Goal: Information Seeking & Learning: Compare options

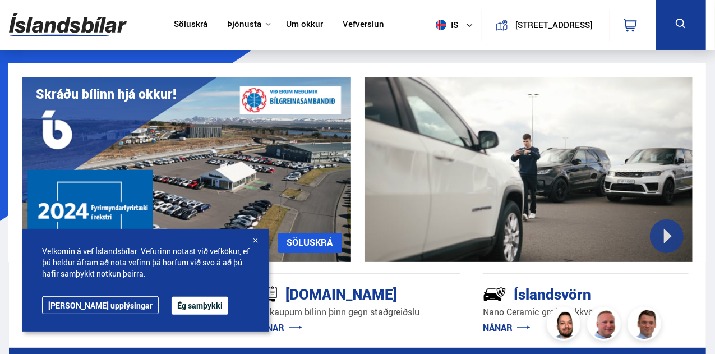
click at [294, 25] on link "Um okkur" at bounding box center [304, 25] width 37 height 12
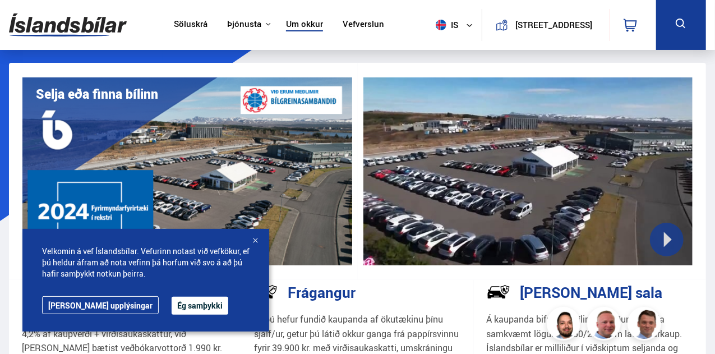
click at [303, 24] on link "Um okkur" at bounding box center [304, 25] width 37 height 12
click at [68, 304] on link "[PERSON_NAME] upplýsingar" at bounding box center [100, 305] width 117 height 18
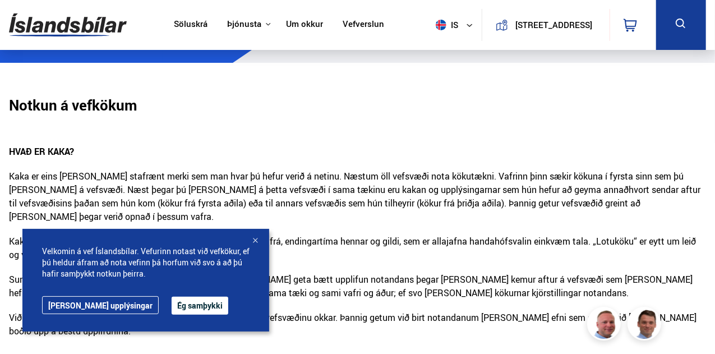
click at [254, 240] on div at bounding box center [254, 240] width 11 height 11
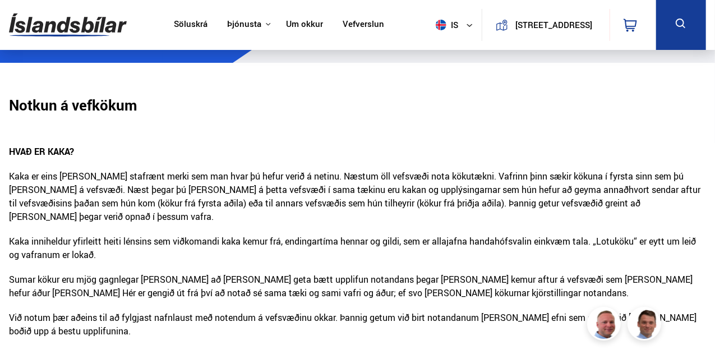
click at [344, 24] on link "Vefverslun" at bounding box center [362, 25] width 41 height 12
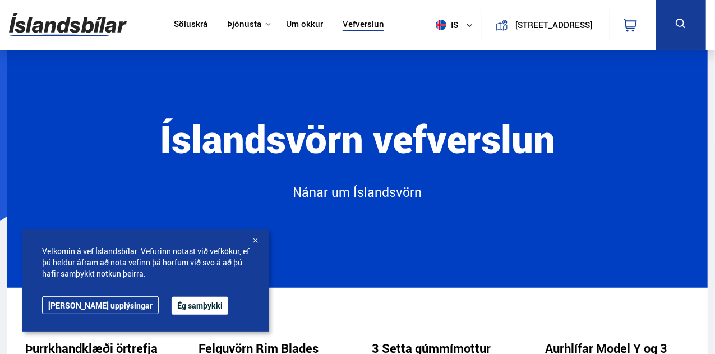
click at [182, 25] on link "Söluskrá" at bounding box center [191, 25] width 34 height 12
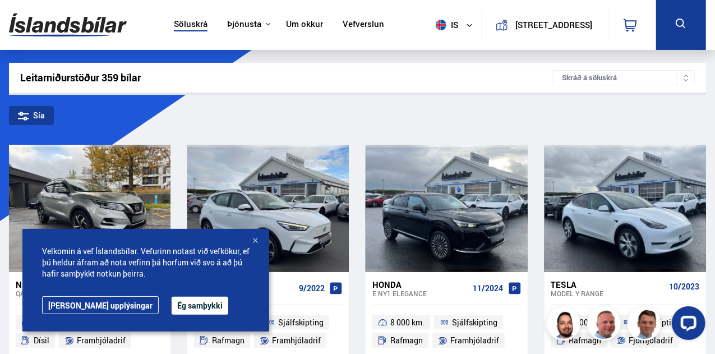
click at [253, 240] on div at bounding box center [254, 240] width 11 height 11
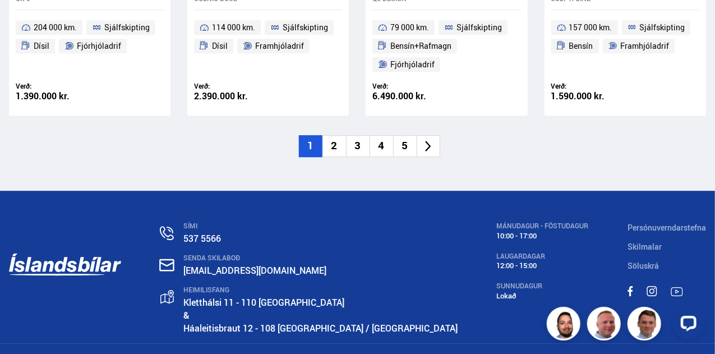
scroll to position [1651, 0]
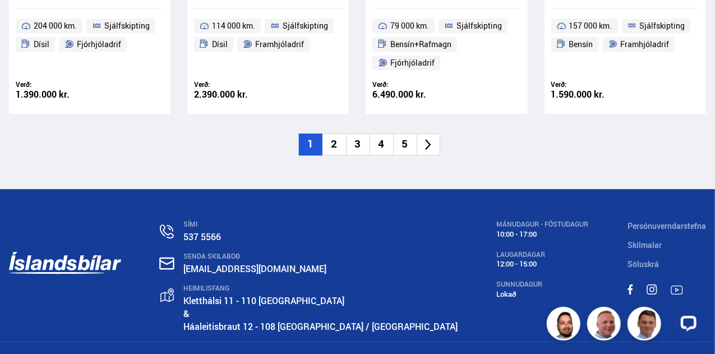
click at [336, 142] on li "2" at bounding box center [334, 144] width 24 height 22
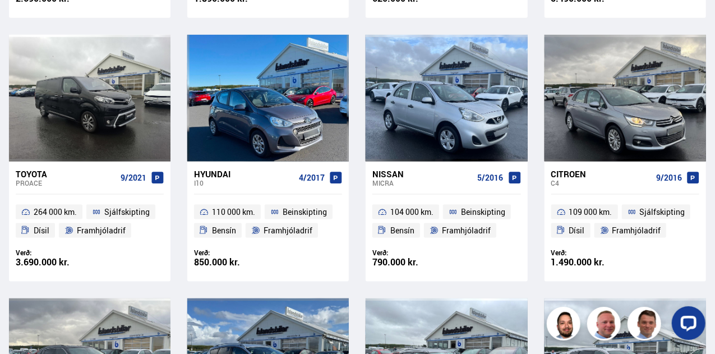
scroll to position [352, 0]
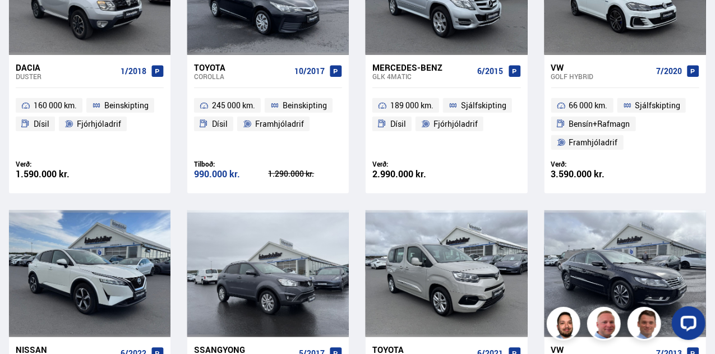
scroll to position [929, 0]
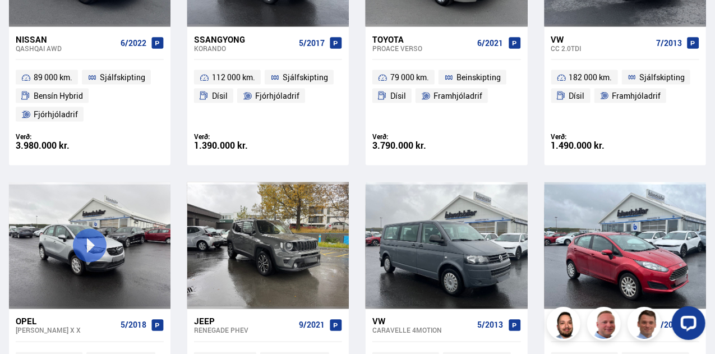
click at [714, 341] on div "Leitarniðurstöður 359 bílar Skráð á [GEOGRAPHIC_DATA] Sía Renault Kadjar ZEN 2/…" at bounding box center [357, 153] width 715 height 1799
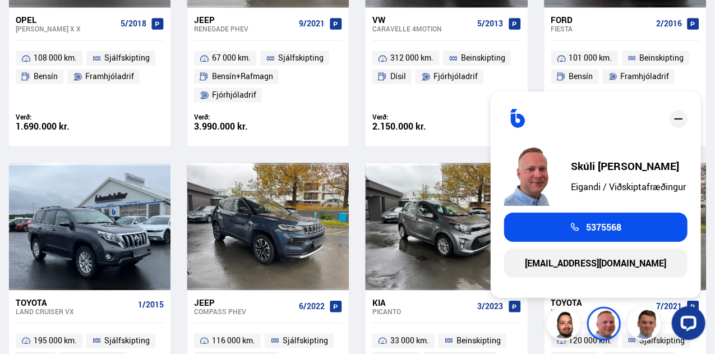
scroll to position [1233, 0]
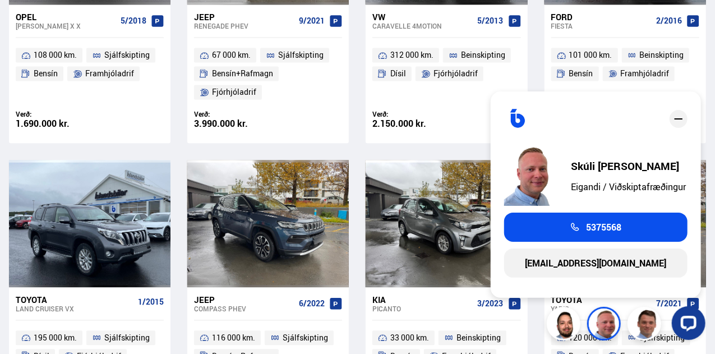
click at [680, 120] on icon "close" at bounding box center [677, 118] width 13 height 13
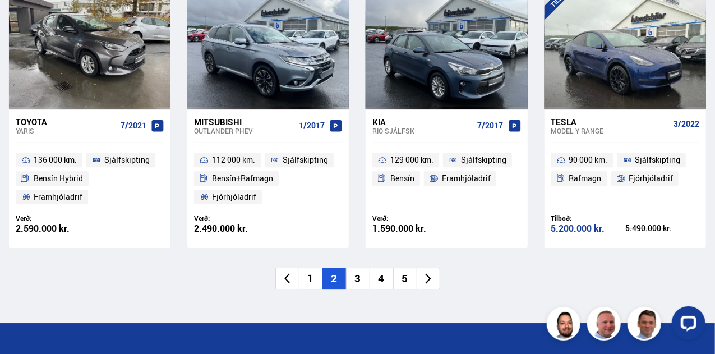
scroll to position [1727, 0]
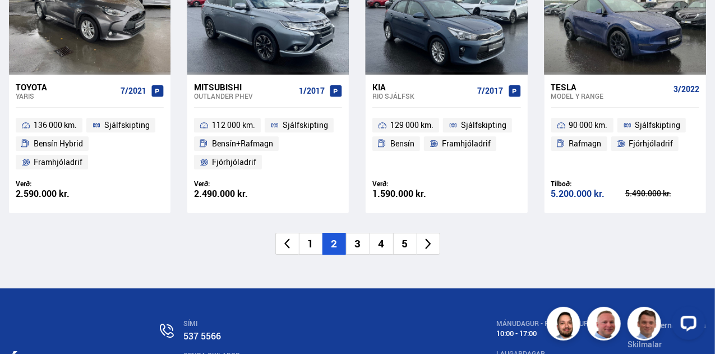
click at [355, 233] on li "3" at bounding box center [358, 244] width 24 height 22
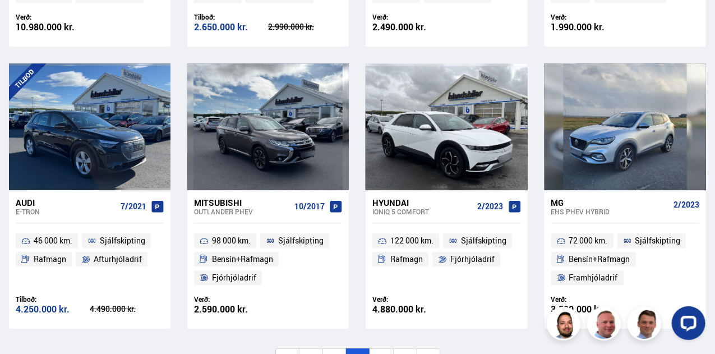
scroll to position [1639, 0]
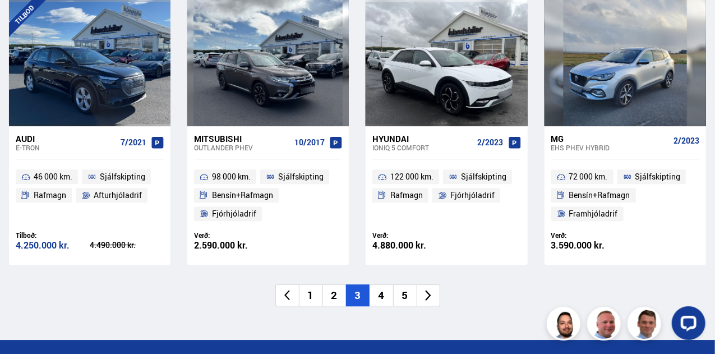
click at [384, 296] on li "4" at bounding box center [381, 295] width 24 height 22
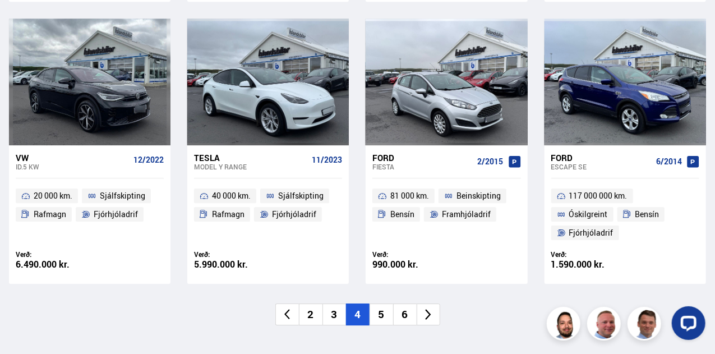
scroll to position [1666, 0]
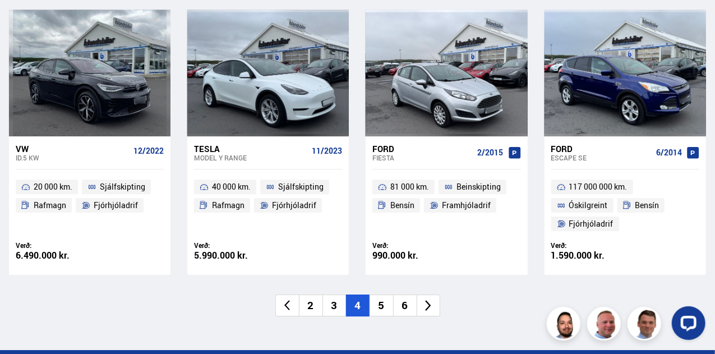
click at [378, 310] on li "5" at bounding box center [381, 305] width 24 height 22
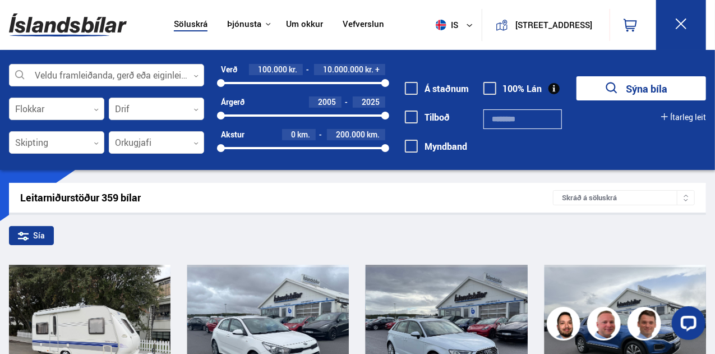
drag, startPoint x: 714, startPoint y: 78, endPoint x: 717, endPoint y: 118, distance: 40.4
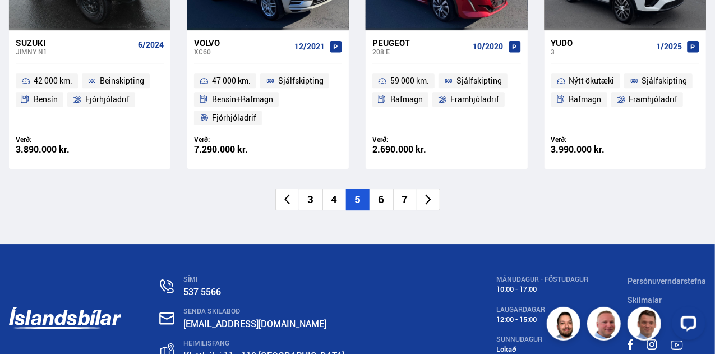
scroll to position [1750, 0]
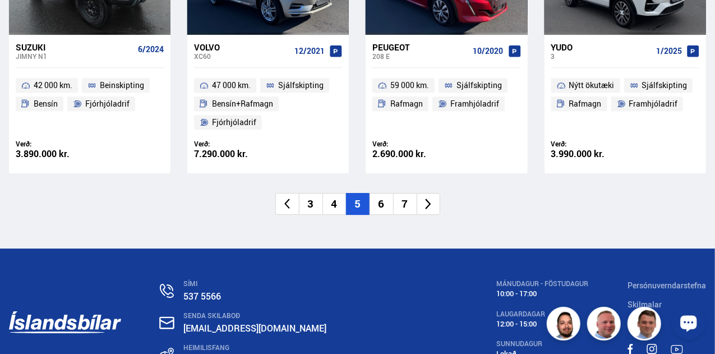
click at [379, 200] on li "6" at bounding box center [381, 204] width 24 height 22
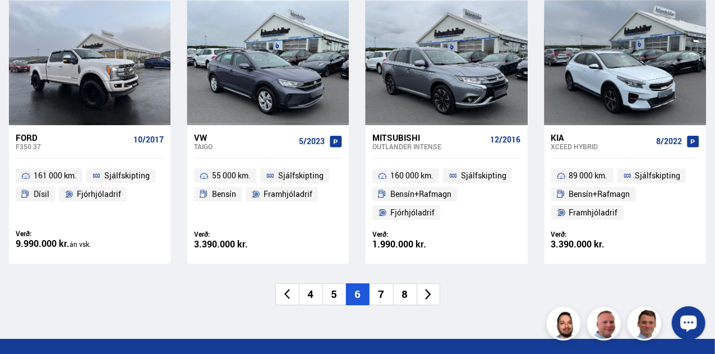
scroll to position [1692, 0]
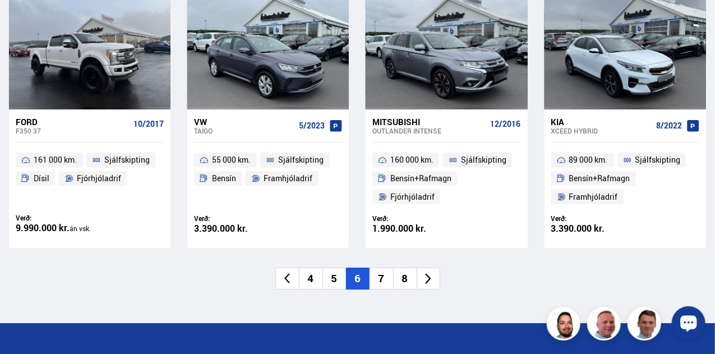
click at [380, 267] on li "7" at bounding box center [381, 278] width 24 height 22
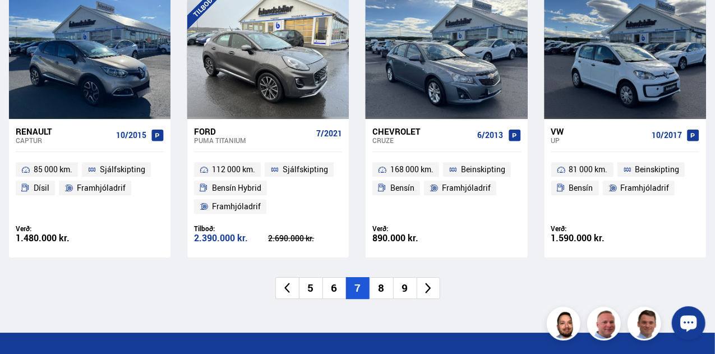
scroll to position [1634, 0]
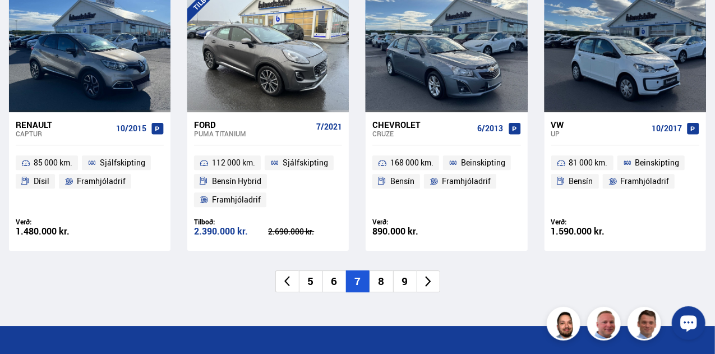
click at [383, 270] on li "8" at bounding box center [381, 281] width 24 height 22
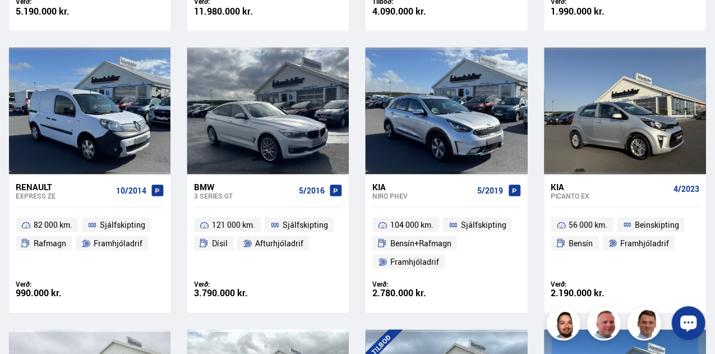
scroll to position [793, 0]
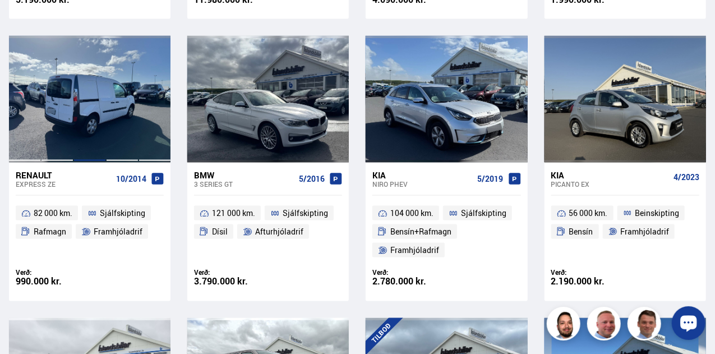
click at [105, 103] on div at bounding box center [89, 99] width 33 height 127
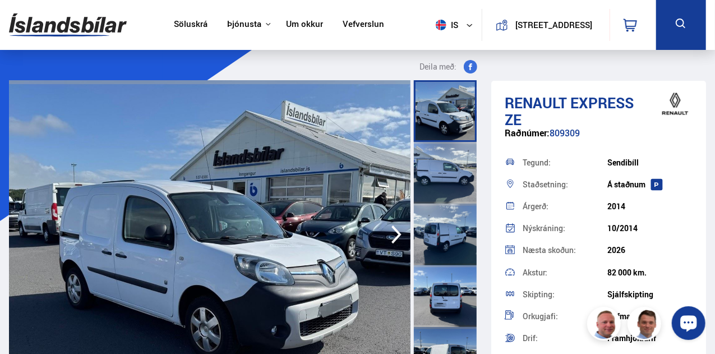
click at [389, 236] on icon "button" at bounding box center [396, 234] width 22 height 27
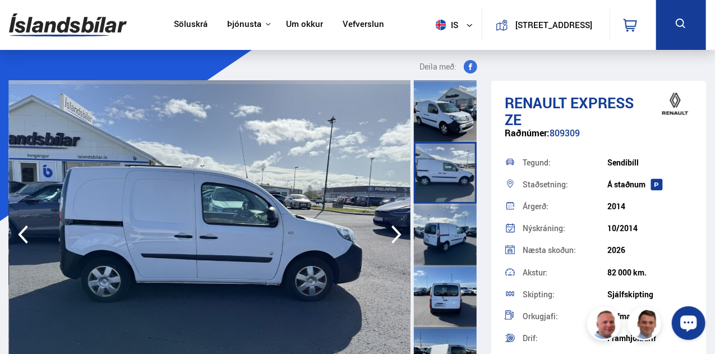
click at [389, 236] on icon "button" at bounding box center [396, 234] width 22 height 27
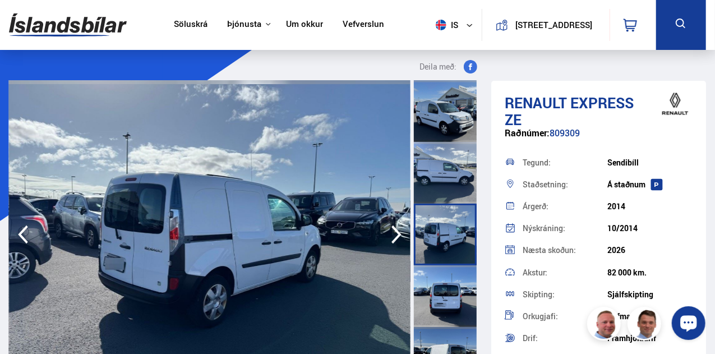
click at [389, 236] on icon "button" at bounding box center [396, 234] width 22 height 27
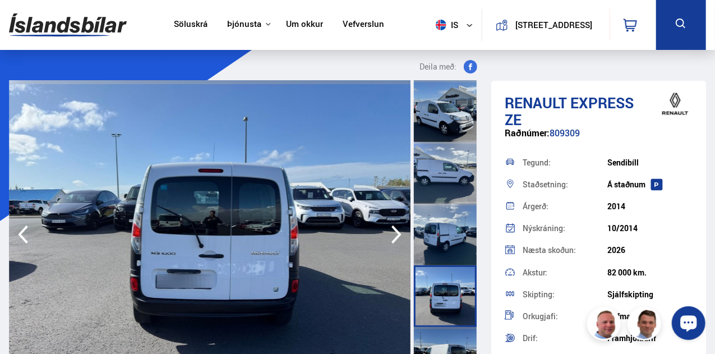
click at [389, 236] on icon "button" at bounding box center [396, 234] width 22 height 27
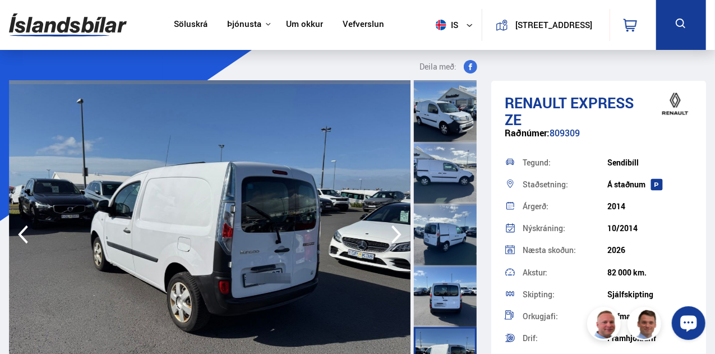
click at [389, 236] on icon "button" at bounding box center [396, 234] width 22 height 27
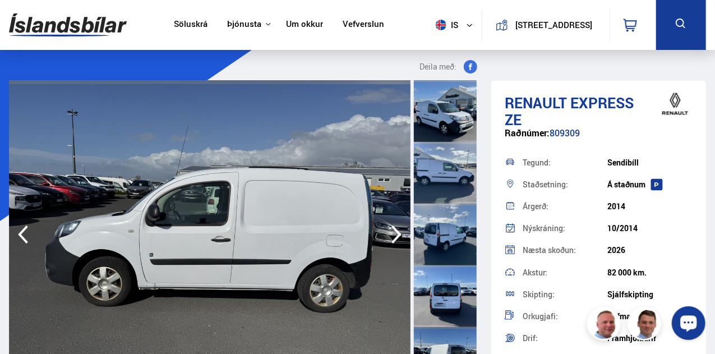
click at [389, 236] on icon "button" at bounding box center [396, 234] width 22 height 27
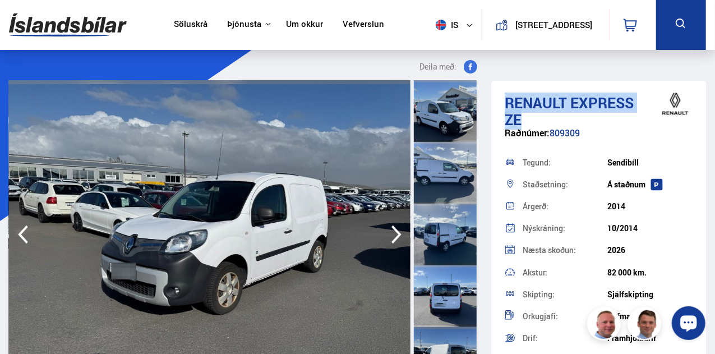
drag, startPoint x: 504, startPoint y: 100, endPoint x: 529, endPoint y: 116, distance: 29.5
click at [529, 116] on h1 "Renault Express ZE" at bounding box center [598, 111] width 188 height 34
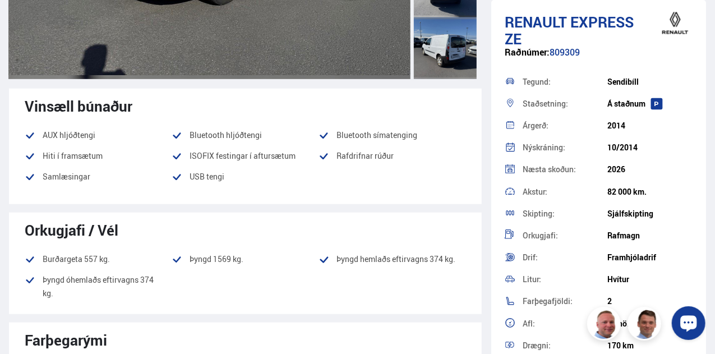
click at [453, 69] on div at bounding box center [445, 48] width 63 height 62
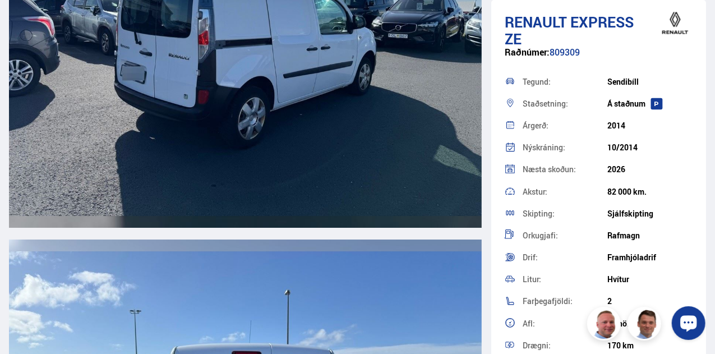
scroll to position [1913, 0]
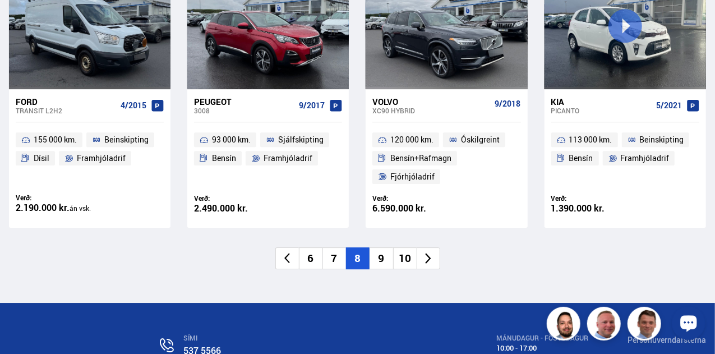
scroll to position [1727, 0]
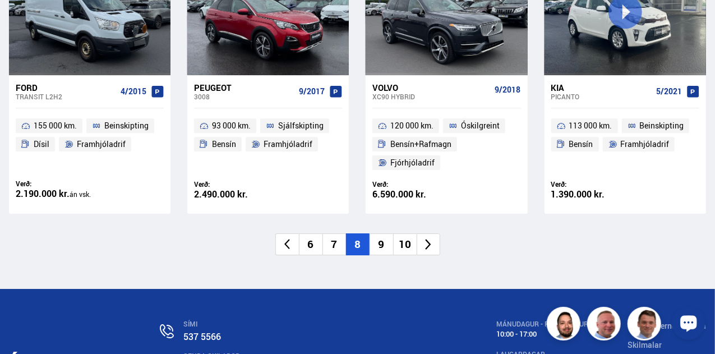
click at [378, 243] on li "9" at bounding box center [381, 244] width 24 height 22
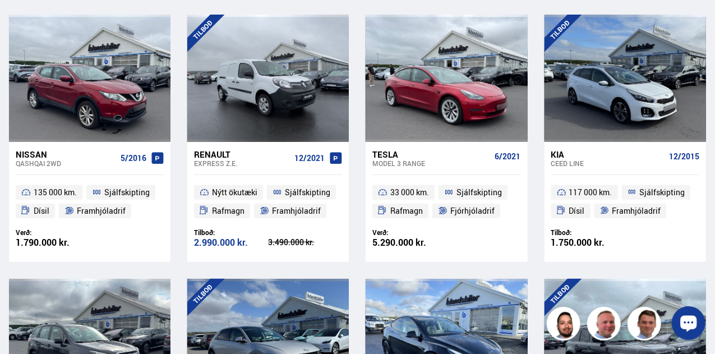
scroll to position [248, 0]
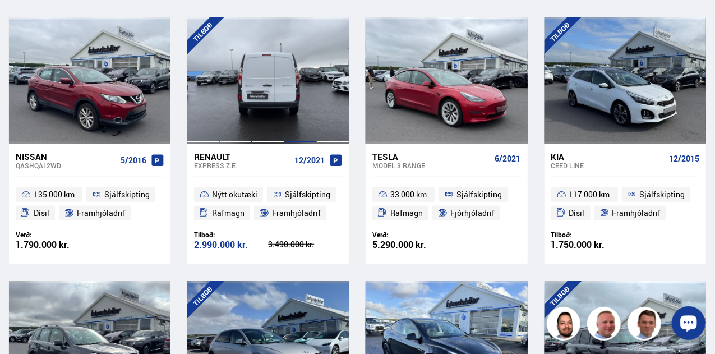
click at [308, 110] on div at bounding box center [300, 80] width 33 height 127
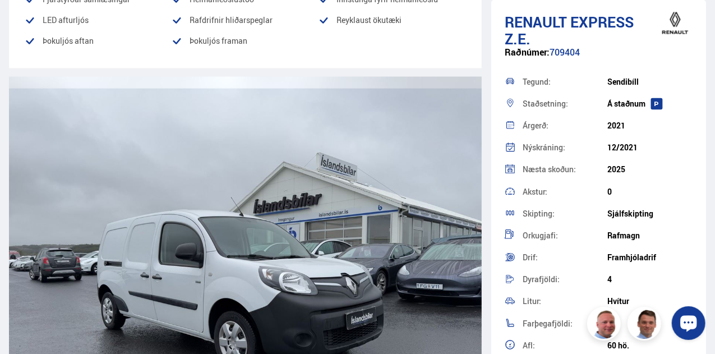
scroll to position [971, 0]
